Goal: Task Accomplishment & Management: Use online tool/utility

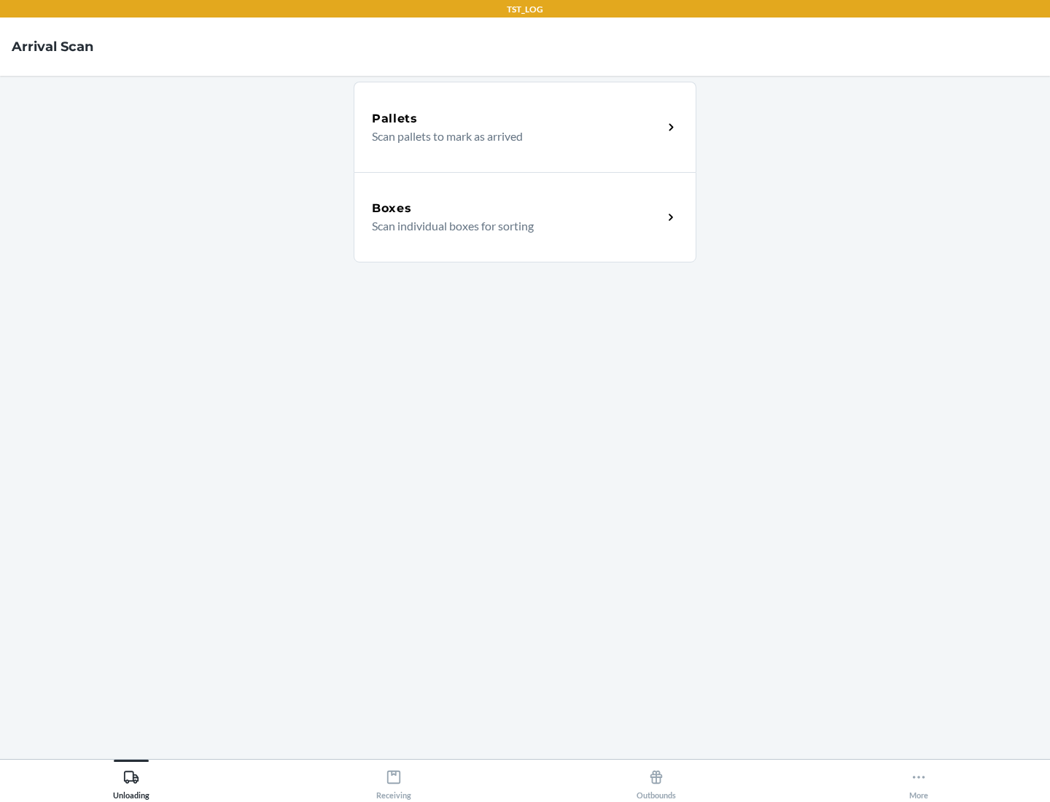
click at [517, 209] on div "Boxes" at bounding box center [517, 209] width 291 height 18
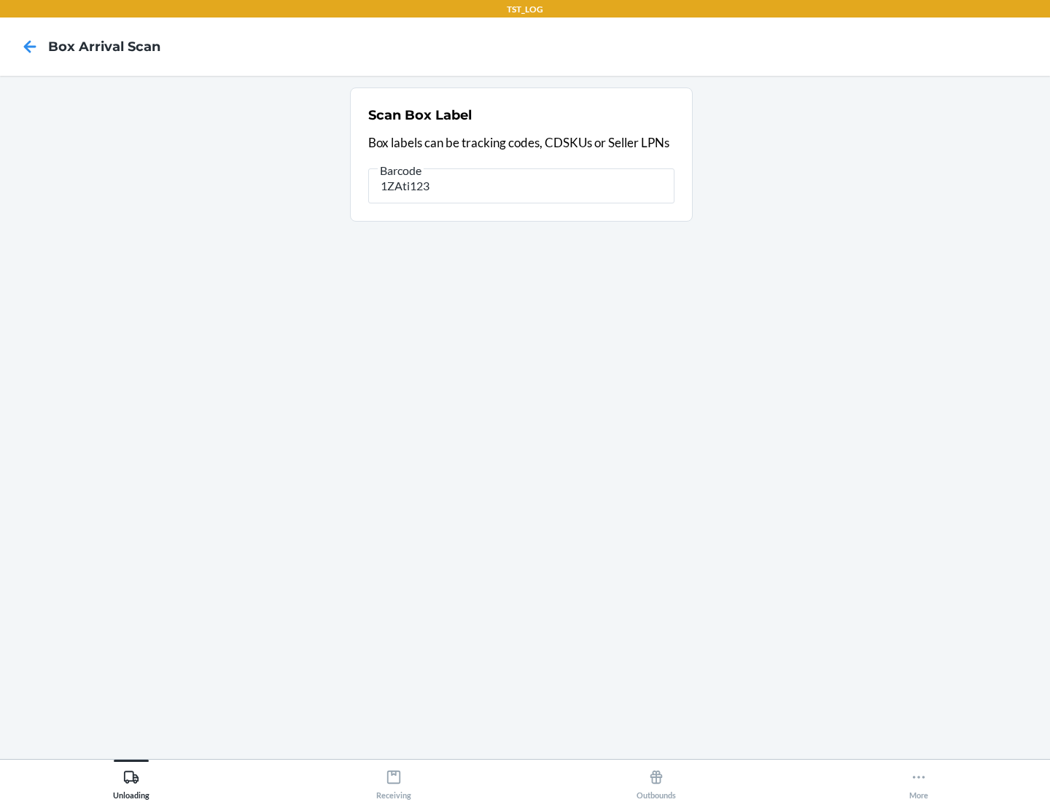
type input "1ZAti123"
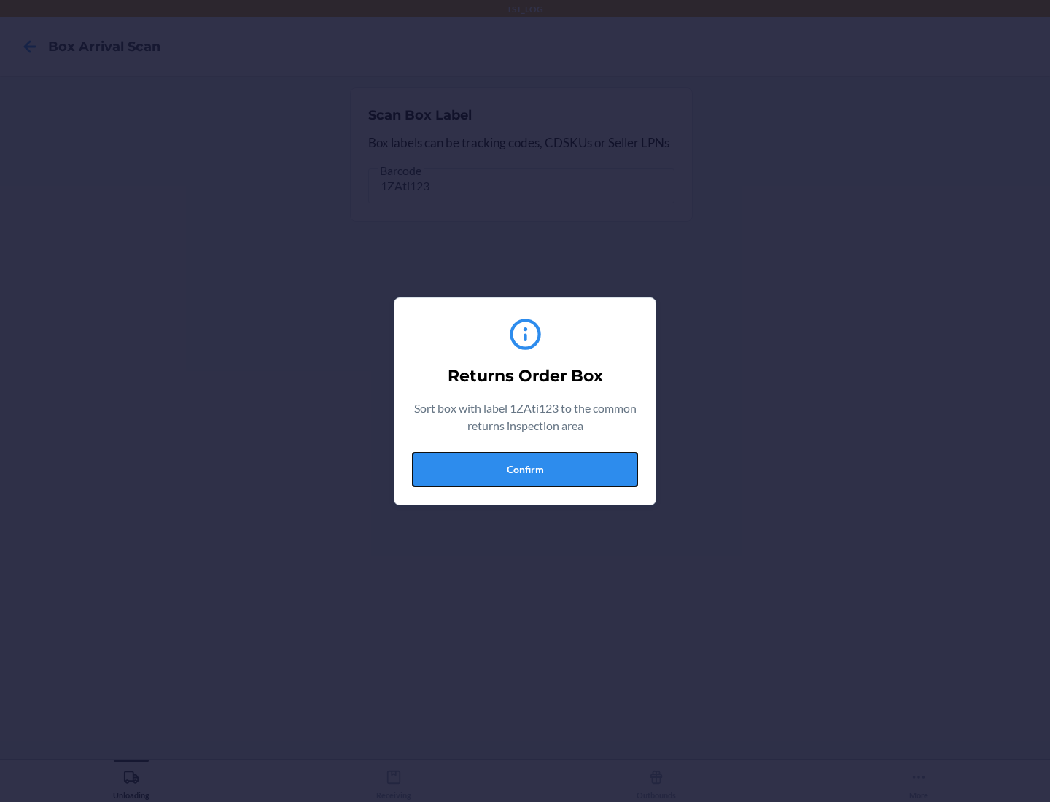
click at [525, 469] on button "Confirm" at bounding box center [525, 469] width 226 height 35
